Goal: Navigation & Orientation: Find specific page/section

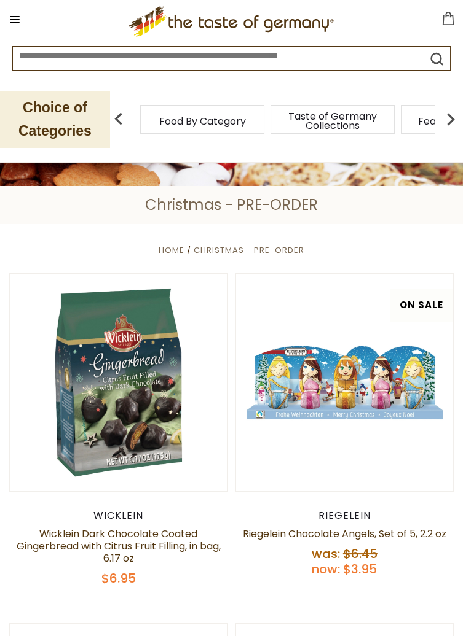
click at [18, 20] on icon at bounding box center [15, 19] width 10 height 1
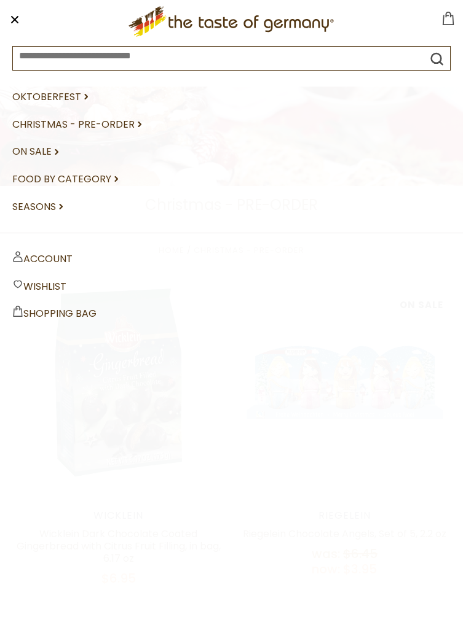
click at [59, 210] on link "Seasons dropdown_arrow" at bounding box center [231, 208] width 438 height 28
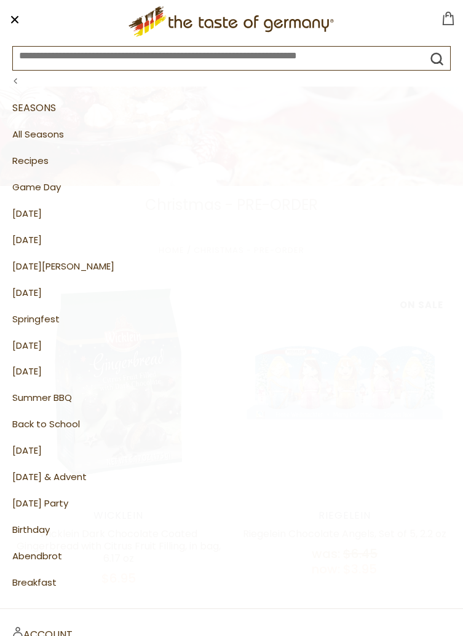
click at [87, 469] on link "[DATE] & Advent" at bounding box center [231, 477] width 438 height 26
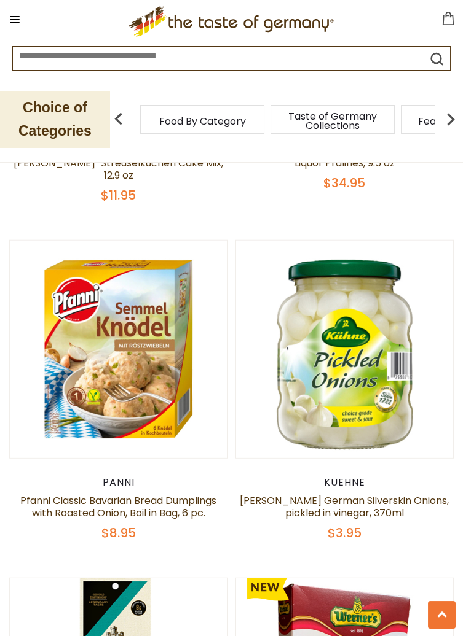
scroll to position [5451, 0]
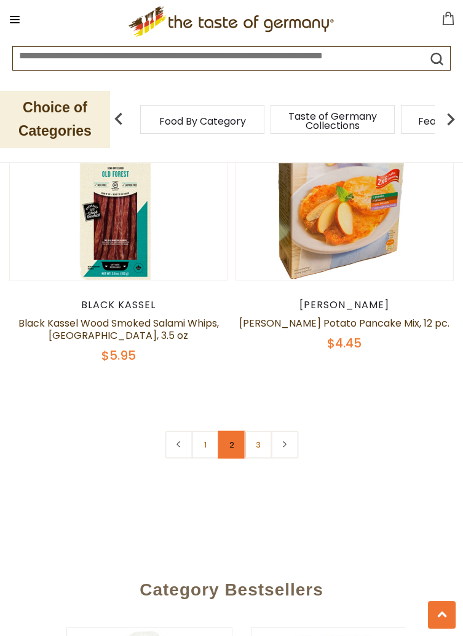
click at [238, 431] on link "2" at bounding box center [231, 445] width 28 height 28
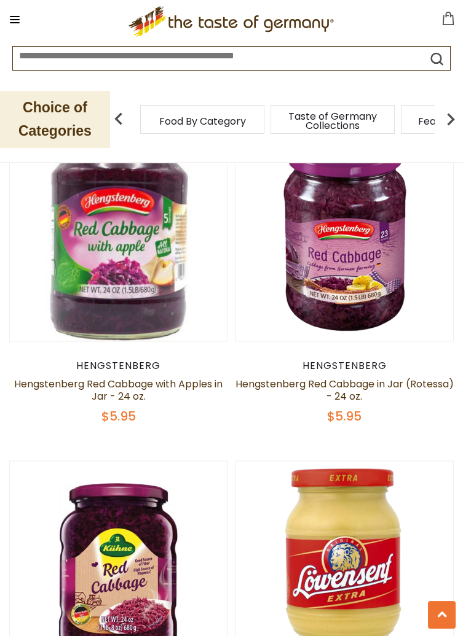
scroll to position [3914, 0]
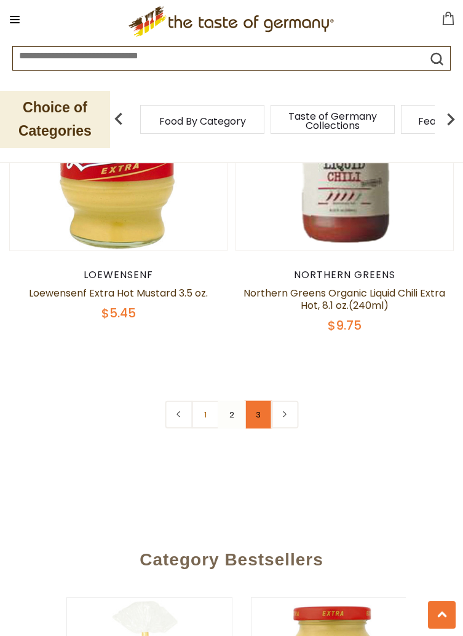
click at [261, 401] on link "3" at bounding box center [258, 415] width 28 height 28
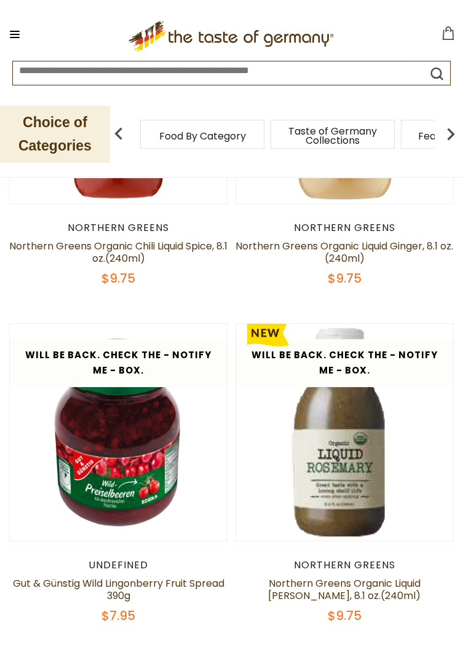
scroll to position [0, 0]
